Goal: Contribute content

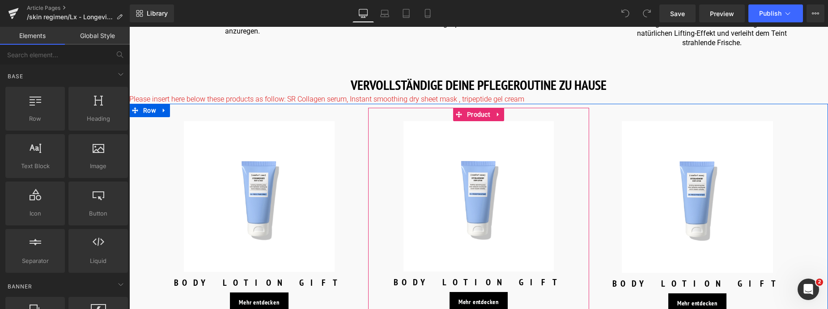
scroll to position [1297, 0]
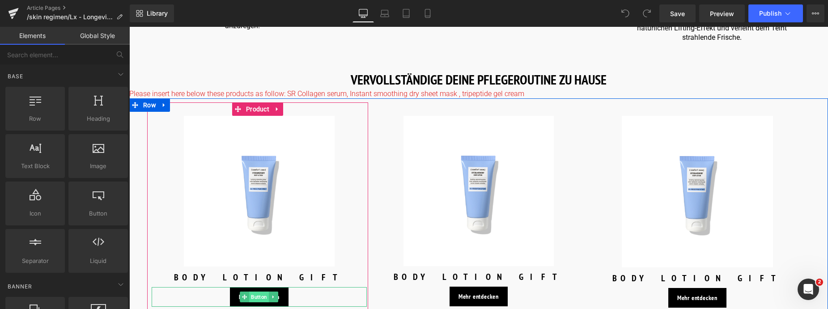
click at [254, 292] on span "Button" at bounding box center [259, 297] width 20 height 11
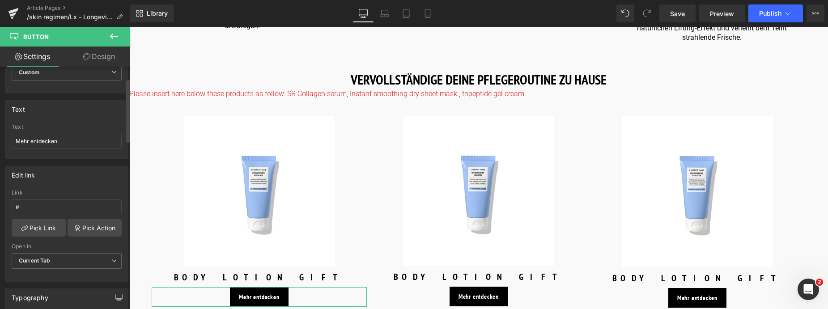
scroll to position [45, 0]
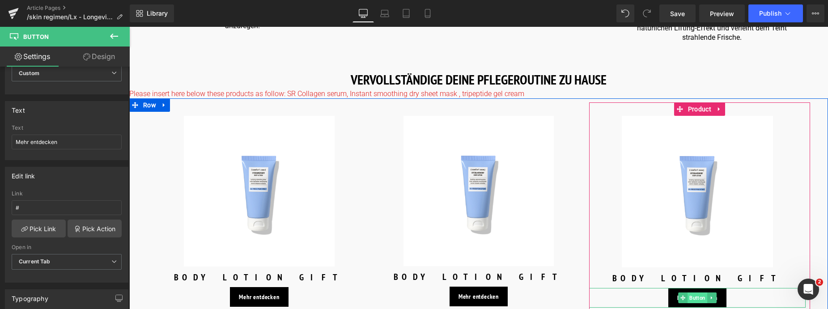
click at [690, 292] on span "Button" at bounding box center [697, 297] width 20 height 11
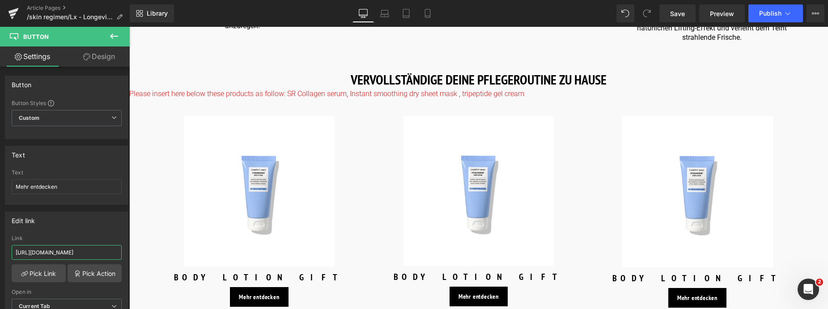
drag, startPoint x: 106, startPoint y: 254, endPoint x: -25, endPoint y: 254, distance: 131.0
click at [0, 254] on html "Button You are previewing how the will restyle your page. You can not edit Elem…" at bounding box center [414, 154] width 828 height 309
type input "products/skin-regimen-lx-tripeptide-gel-cream"
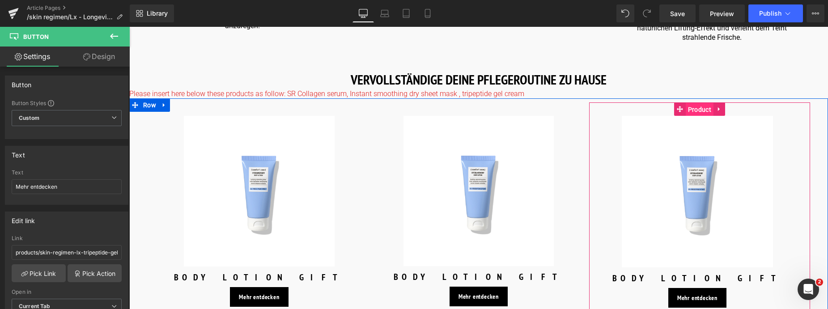
click at [693, 103] on span "Product" at bounding box center [699, 109] width 28 height 13
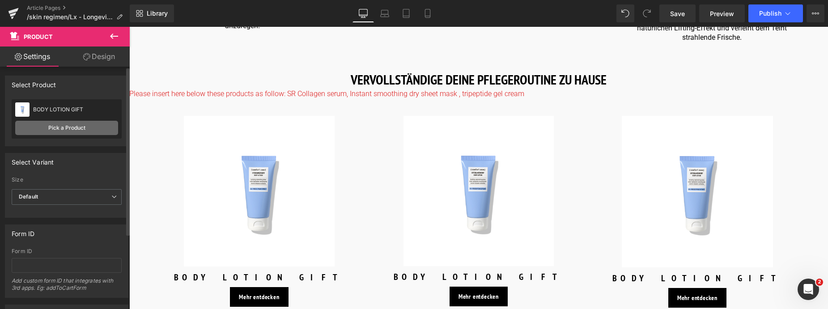
click at [66, 125] on link "Pick a Product" at bounding box center [66, 128] width 103 height 14
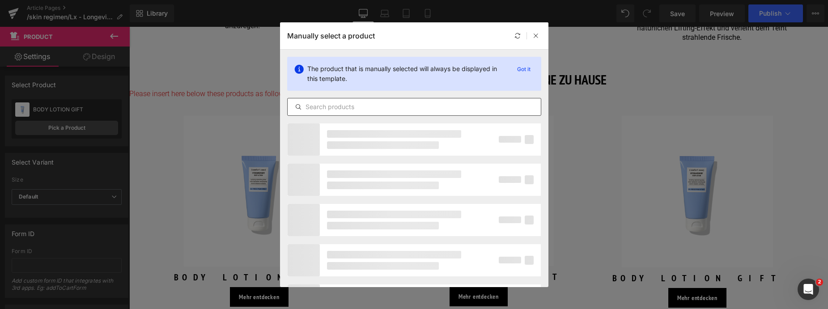
click at [346, 112] on div at bounding box center [414, 107] width 254 height 18
click at [350, 106] on input "text" at bounding box center [413, 106] width 253 height 11
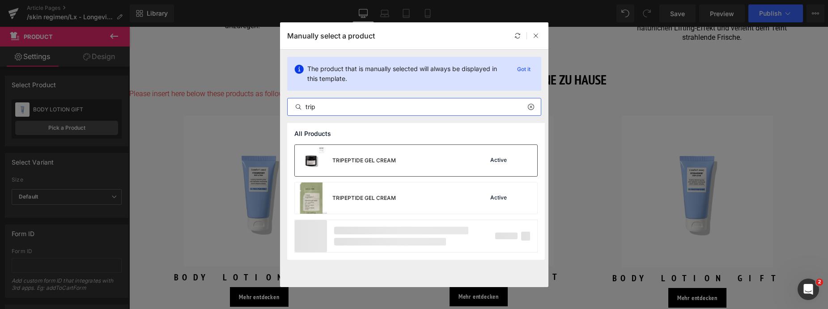
type input "trip"
click at [0, 0] on div "TRIPEPTIDE GEL CREAM" at bounding box center [0, 0] width 0 height 0
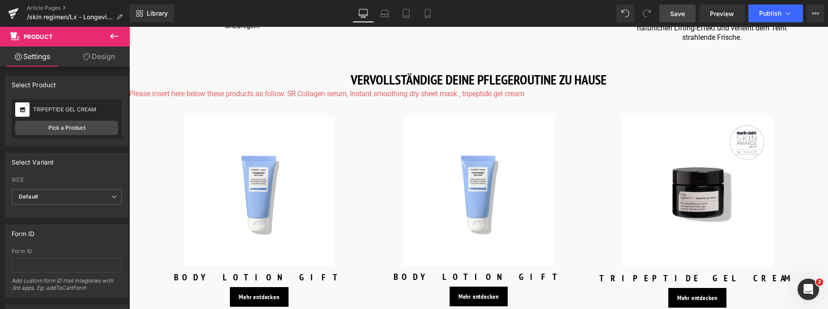
drag, startPoint x: 682, startPoint y: 13, endPoint x: 362, endPoint y: 158, distance: 351.4
click at [682, 13] on span "Save" at bounding box center [677, 13] width 15 height 9
